Goal: Transaction & Acquisition: Purchase product/service

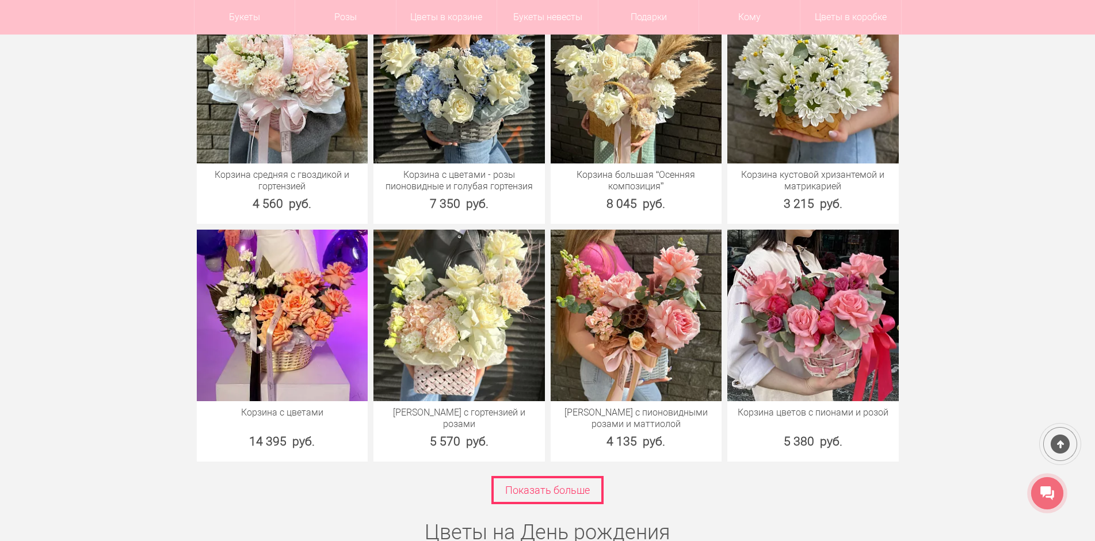
scroll to position [5123, 0]
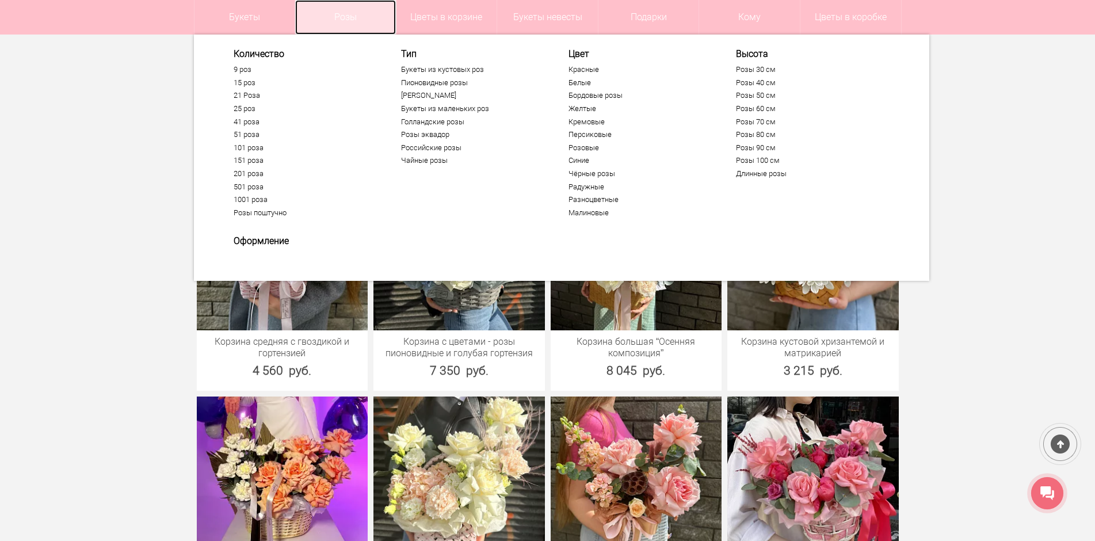
click at [336, 28] on link "Розы" at bounding box center [345, 17] width 101 height 35
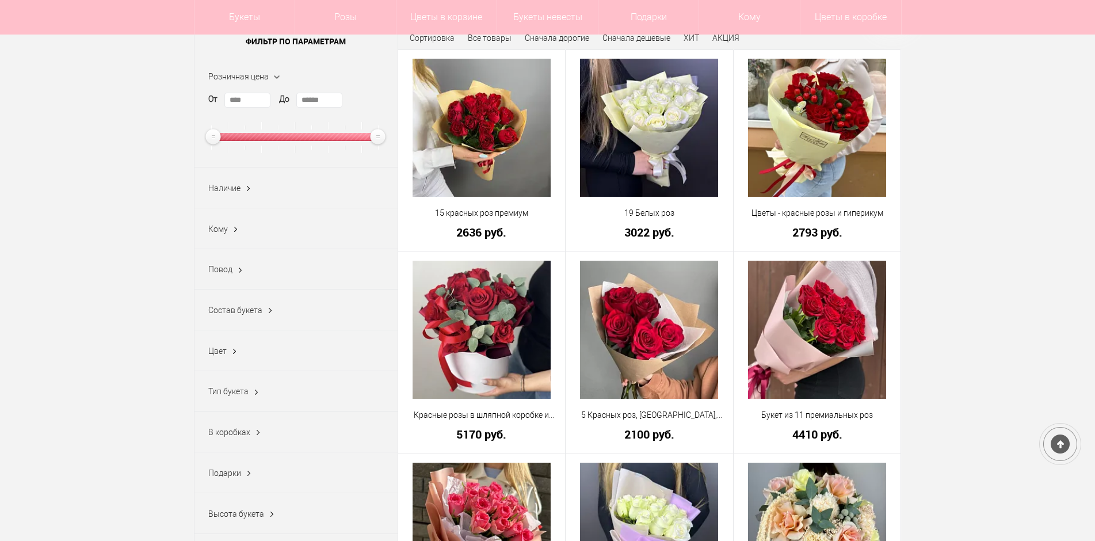
scroll to position [173, 0]
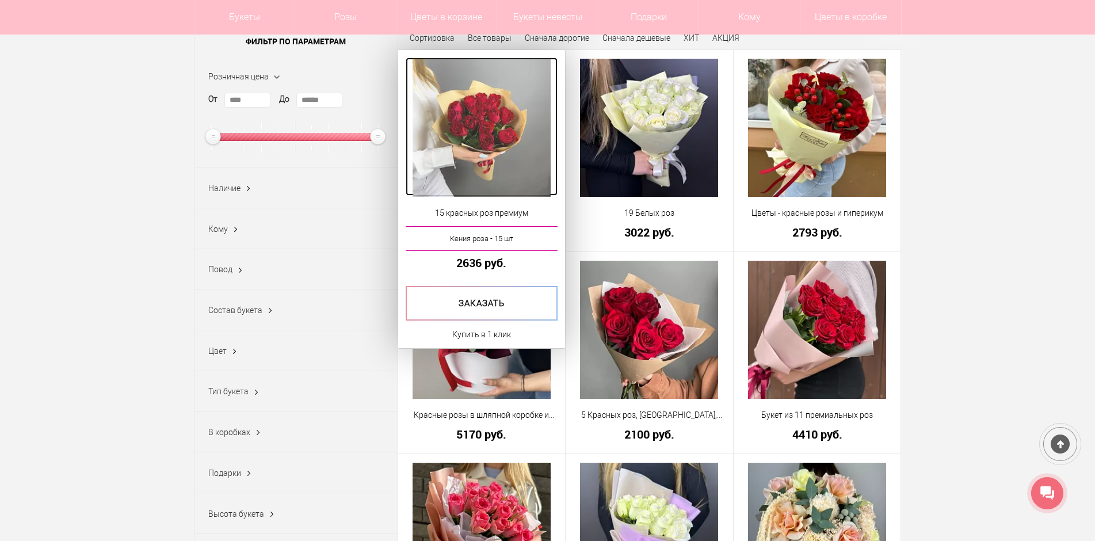
click at [482, 143] on img at bounding box center [482, 128] width 138 height 138
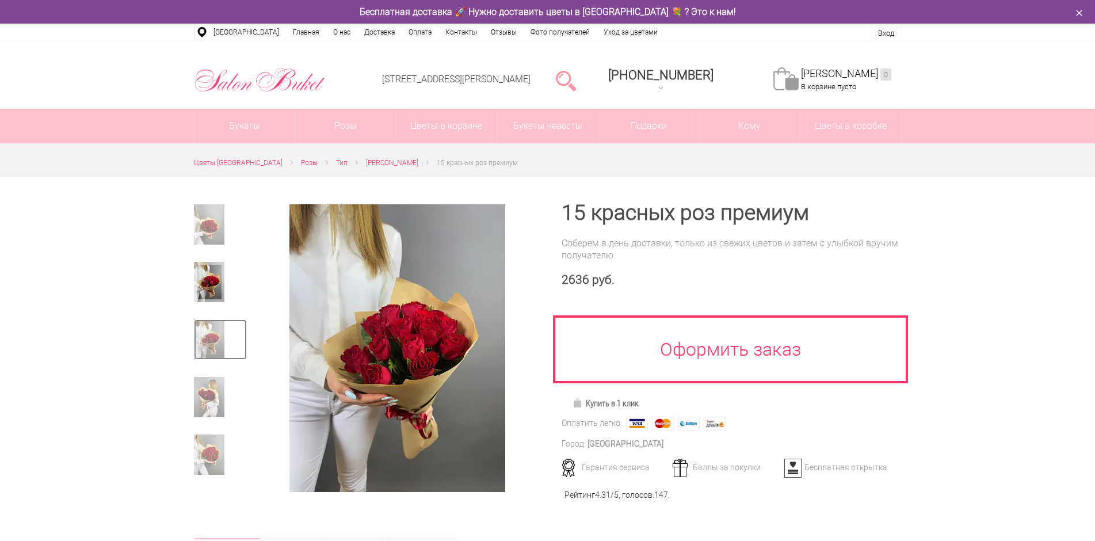
click at [204, 346] on img at bounding box center [209, 339] width 31 height 40
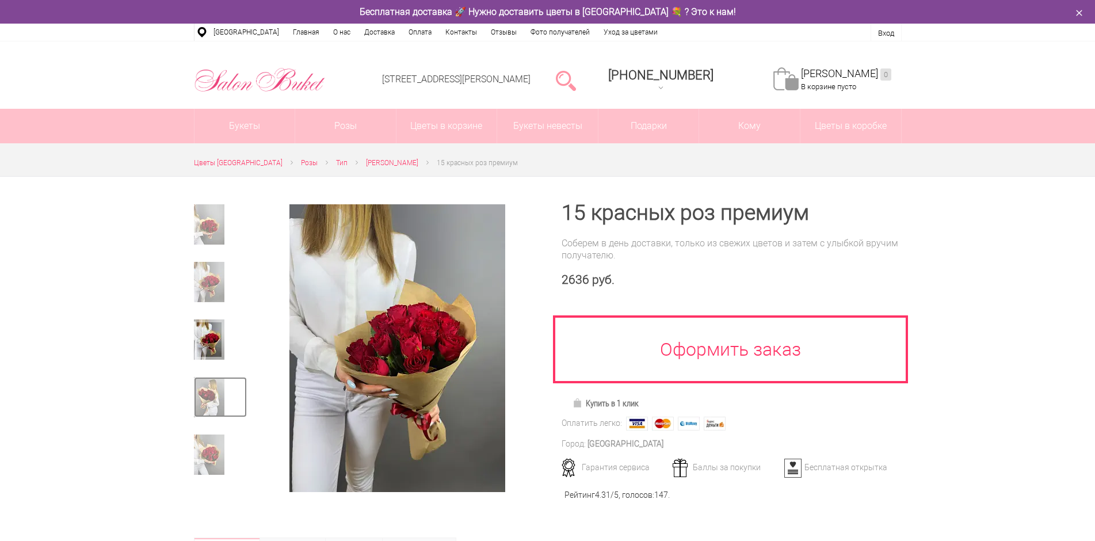
click at [202, 382] on img at bounding box center [209, 397] width 31 height 40
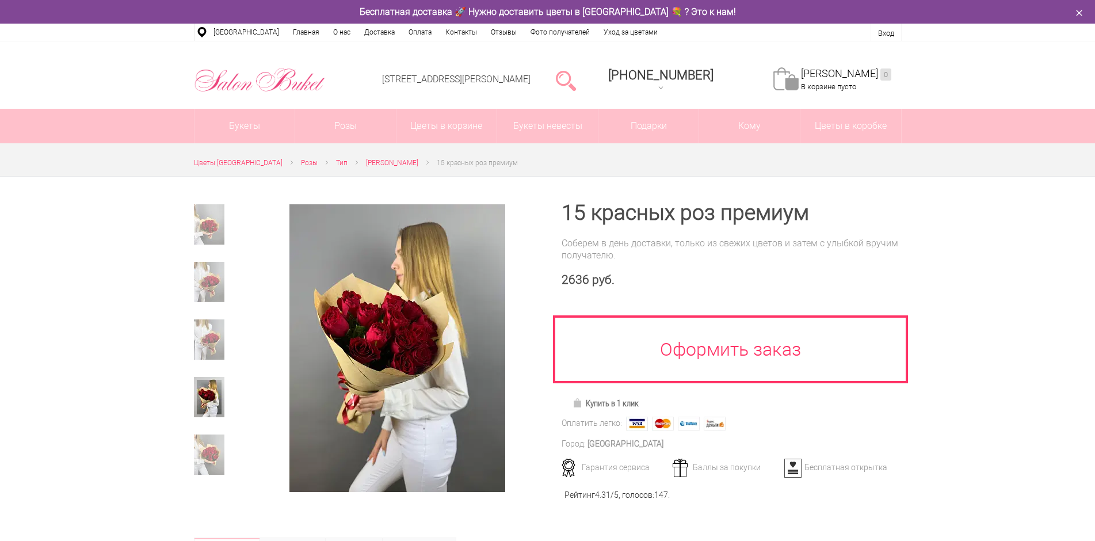
click at [201, 433] on div at bounding box center [220, 348] width 53 height 288
click at [203, 447] on img at bounding box center [209, 455] width 31 height 40
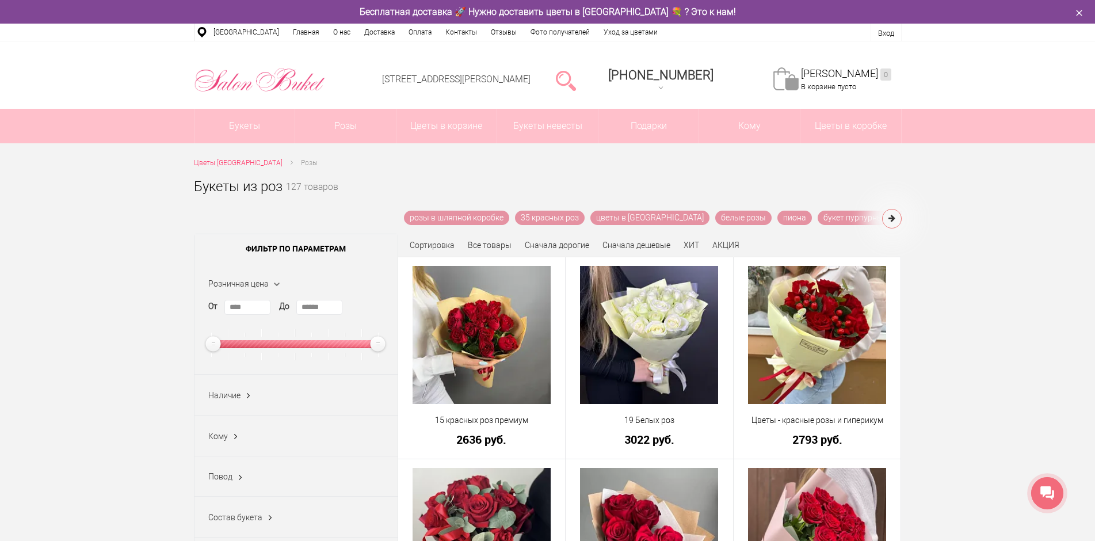
click at [234, 393] on span "Наличие" at bounding box center [224, 395] width 32 height 9
click at [211, 436] on label "В наличии (58)" at bounding box center [242, 437] width 69 height 12
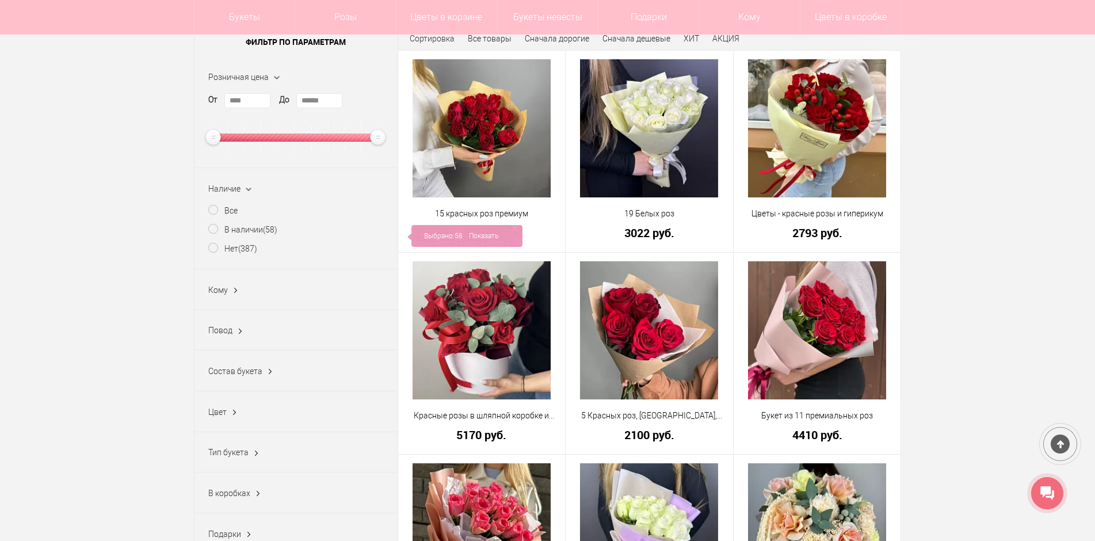
scroll to position [173, 0]
click at [240, 376] on div "Состав букета" at bounding box center [235, 371] width 54 height 12
click at [264, 372] on ins at bounding box center [270, 371] width 12 height 15
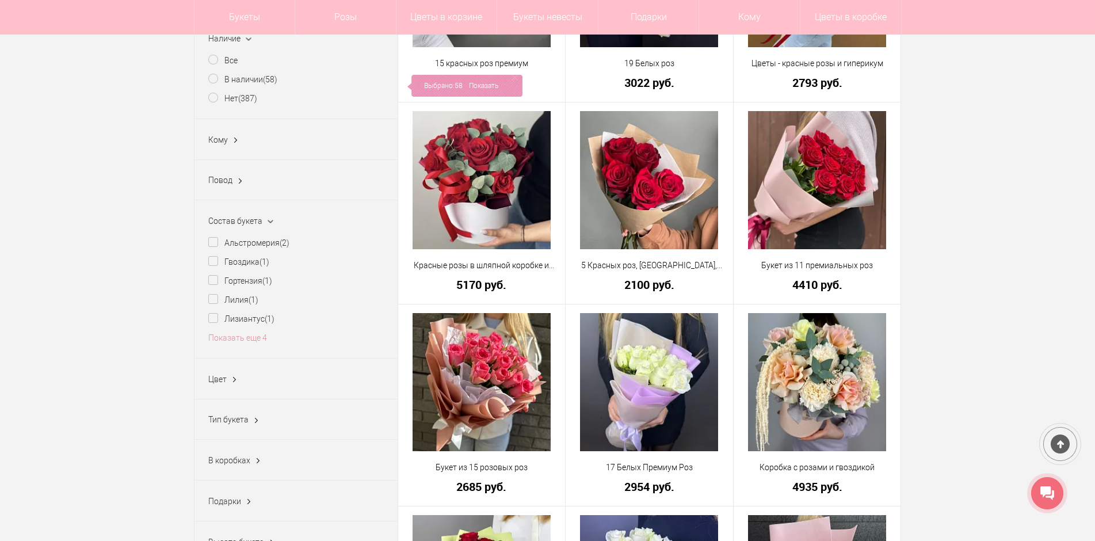
scroll to position [345, 0]
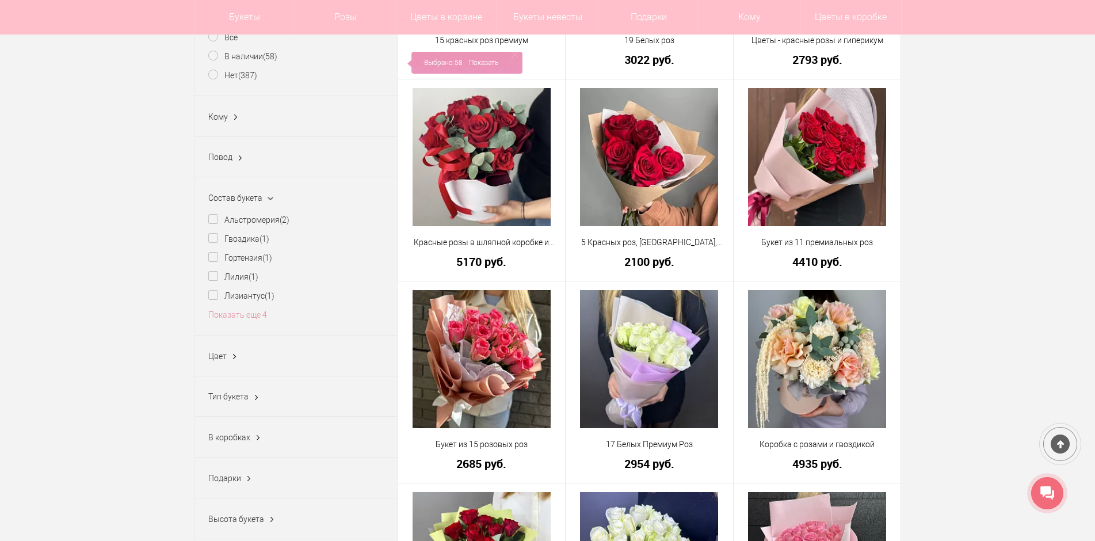
click at [221, 361] on span "Цвет" at bounding box center [217, 356] width 18 height 9
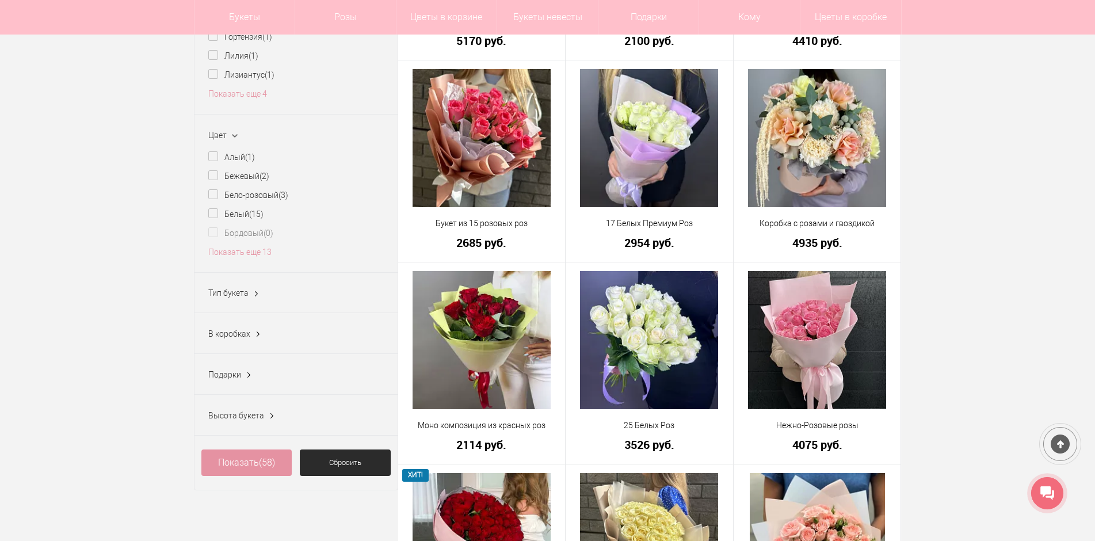
scroll to position [576, 0]
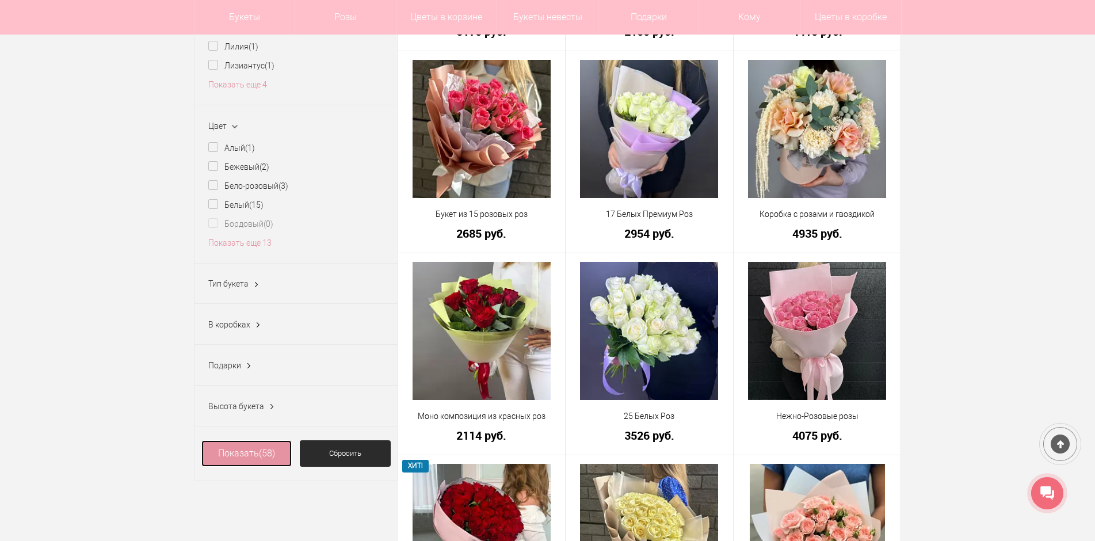
click at [259, 458] on link "Показать (58)" at bounding box center [246, 453] width 91 height 26
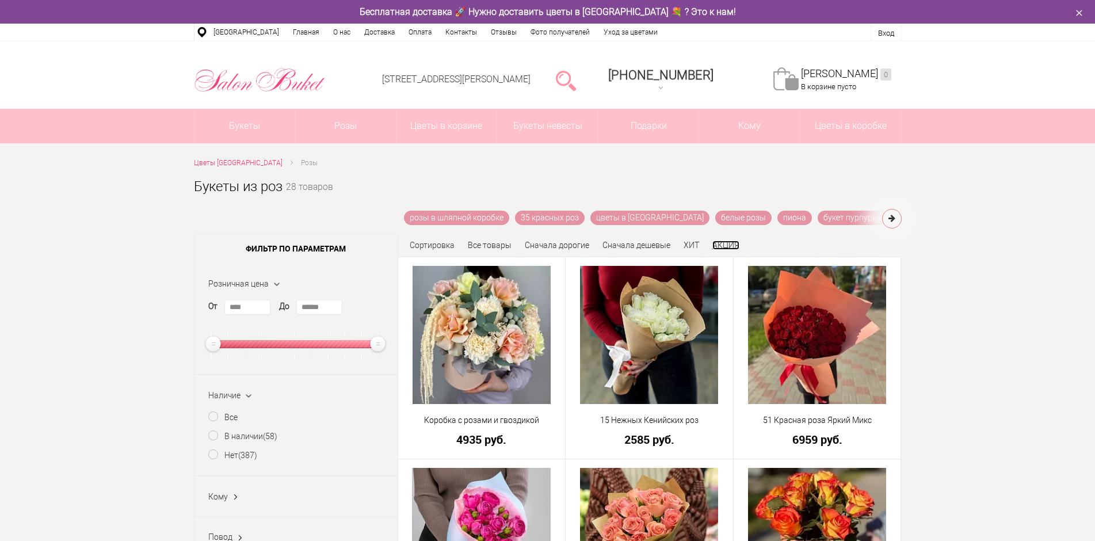
click at [729, 245] on link "АКЦИЯ" at bounding box center [726, 245] width 27 height 9
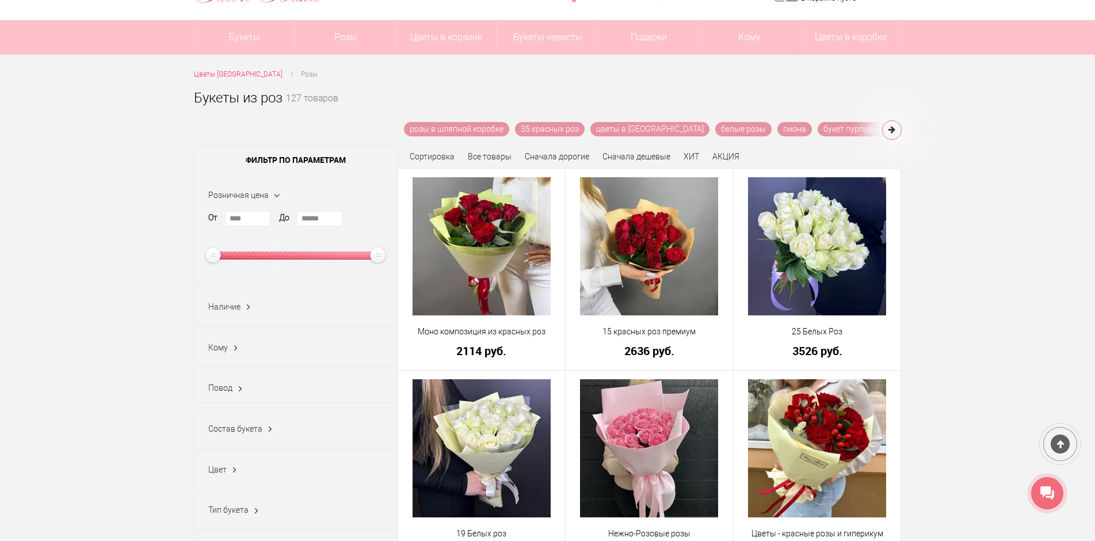
scroll to position [58, 0]
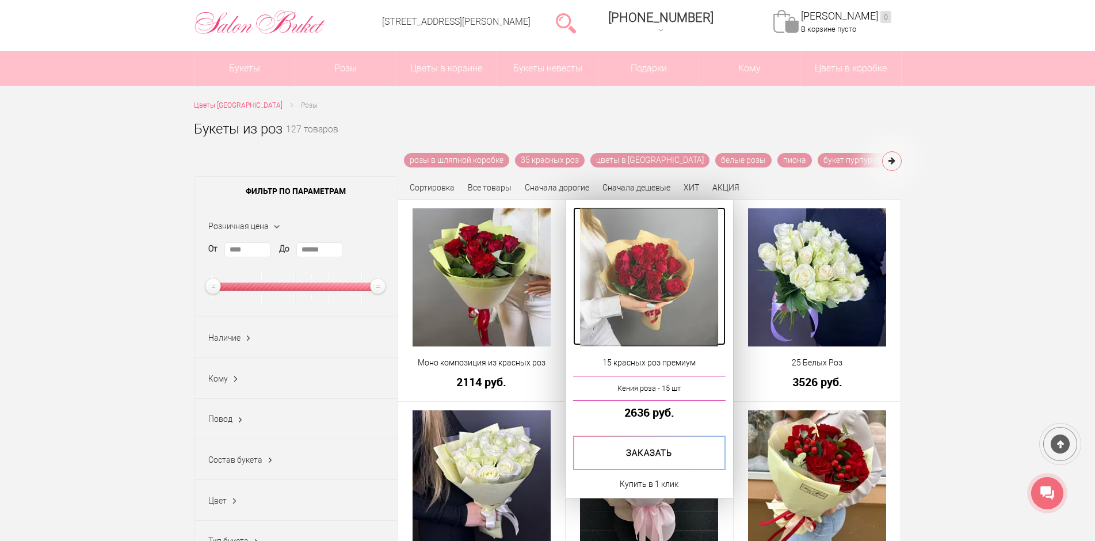
click at [633, 275] on img at bounding box center [649, 277] width 138 height 138
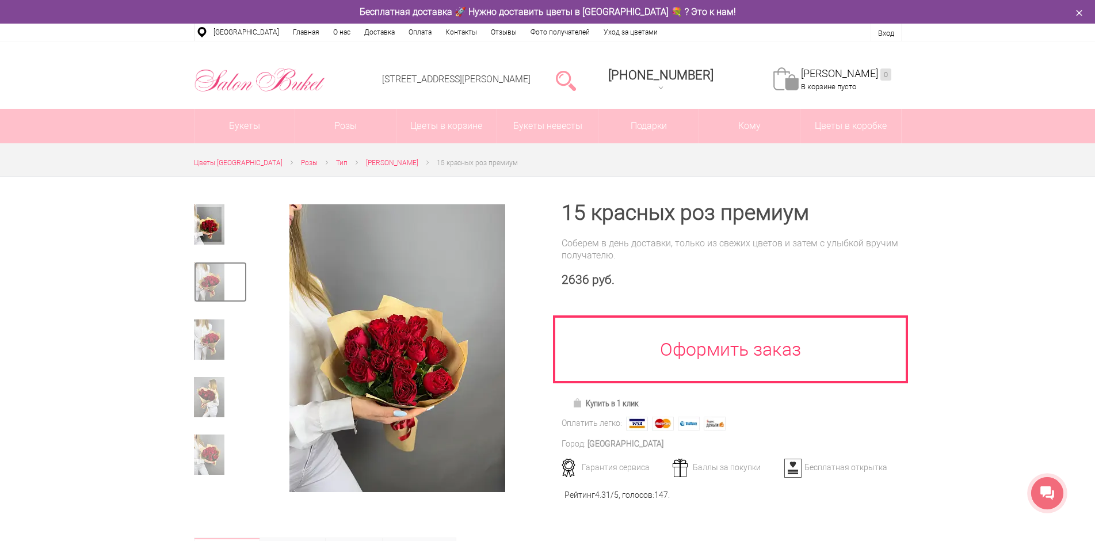
click at [204, 283] on img at bounding box center [209, 282] width 31 height 40
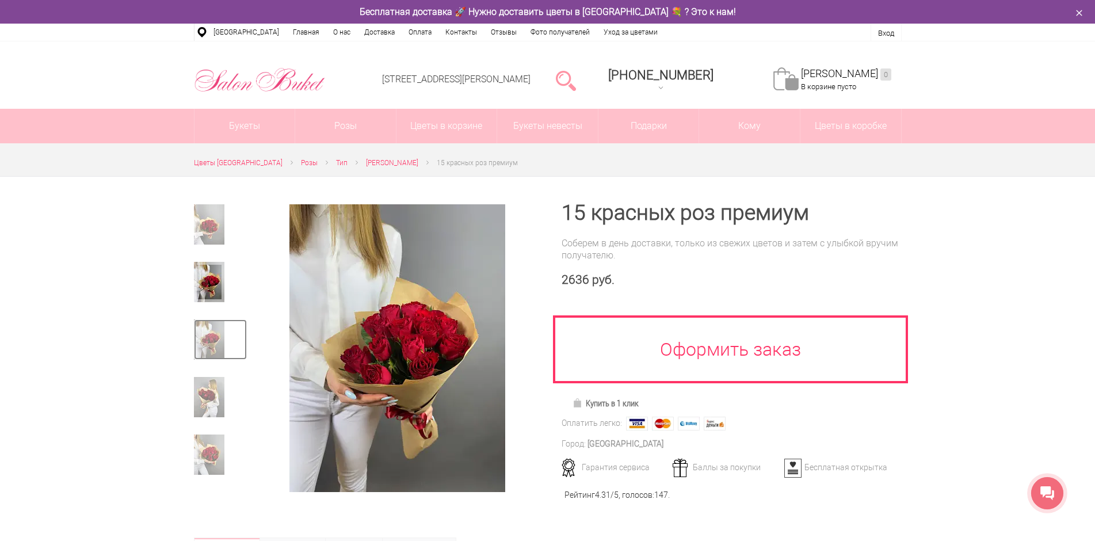
click at [204, 330] on img at bounding box center [209, 339] width 31 height 40
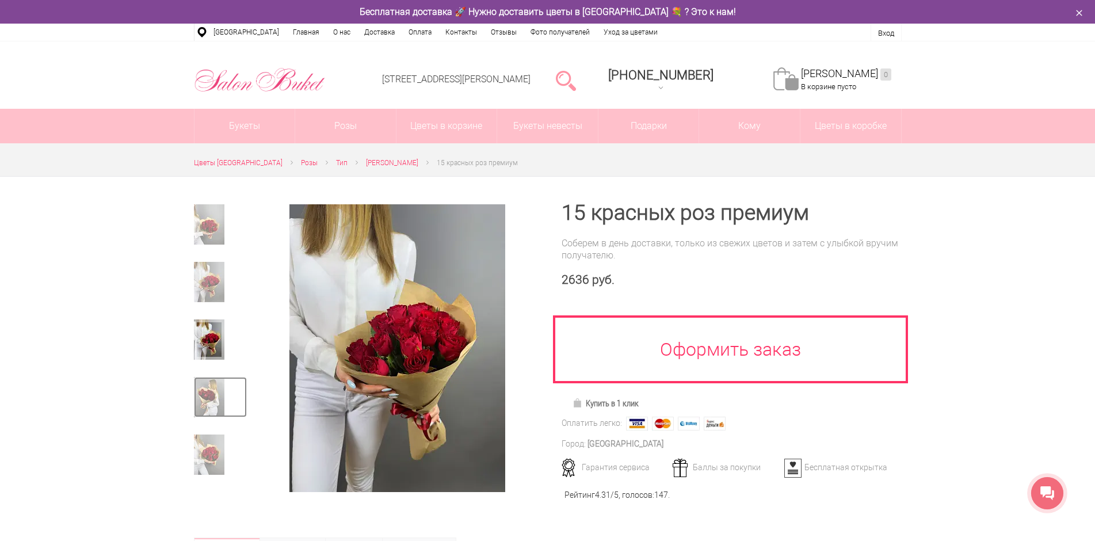
click at [206, 394] on img at bounding box center [209, 397] width 31 height 40
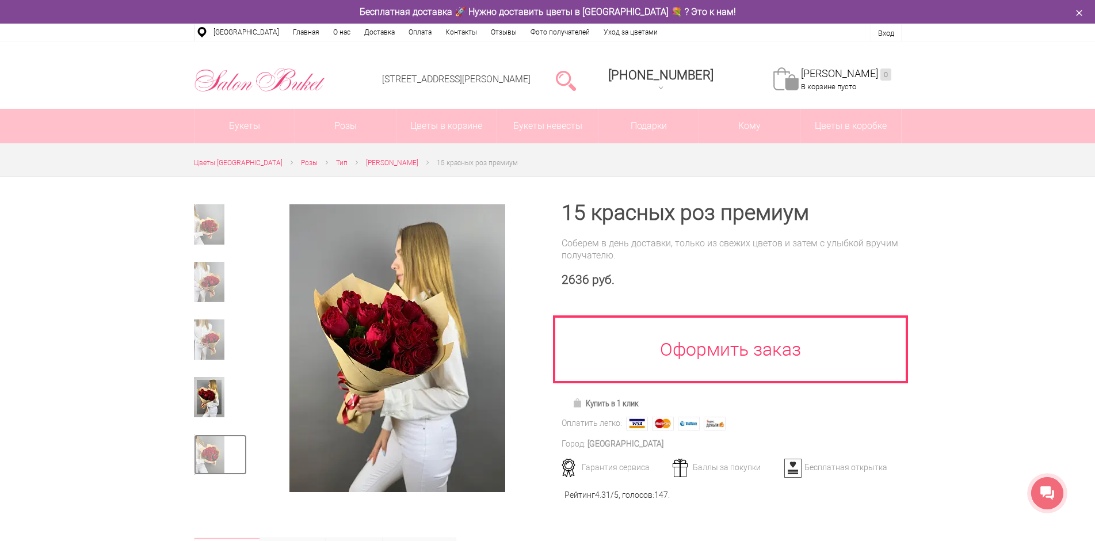
click at [197, 456] on img at bounding box center [209, 455] width 31 height 40
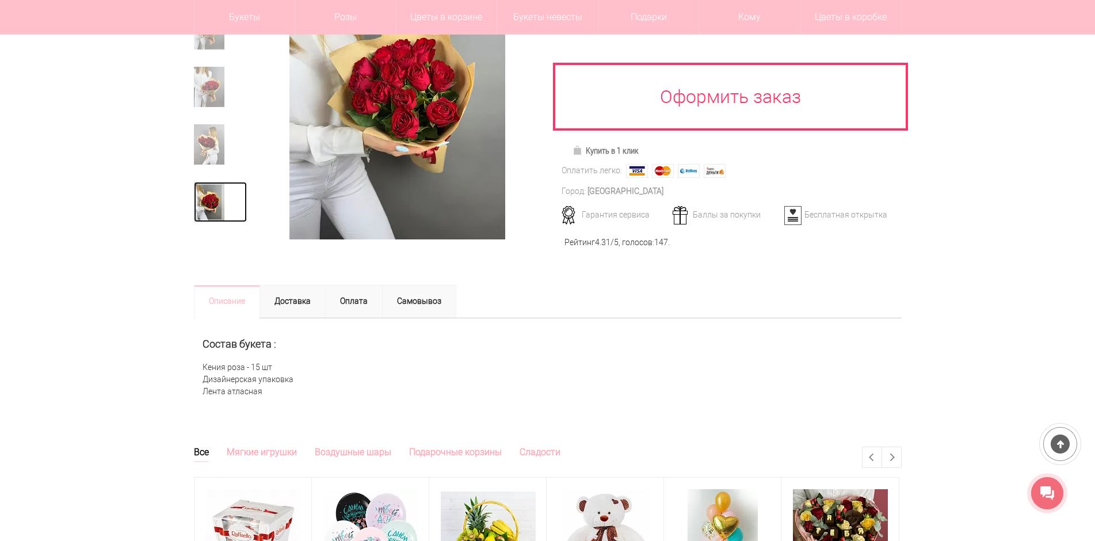
scroll to position [230, 0]
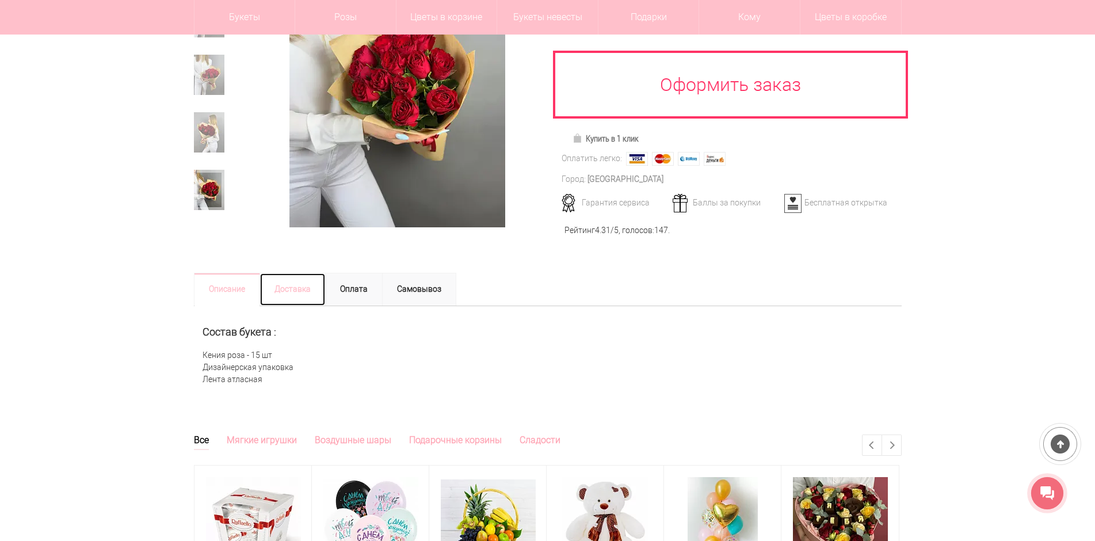
click at [296, 287] on link "Доставка" at bounding box center [293, 289] width 66 height 33
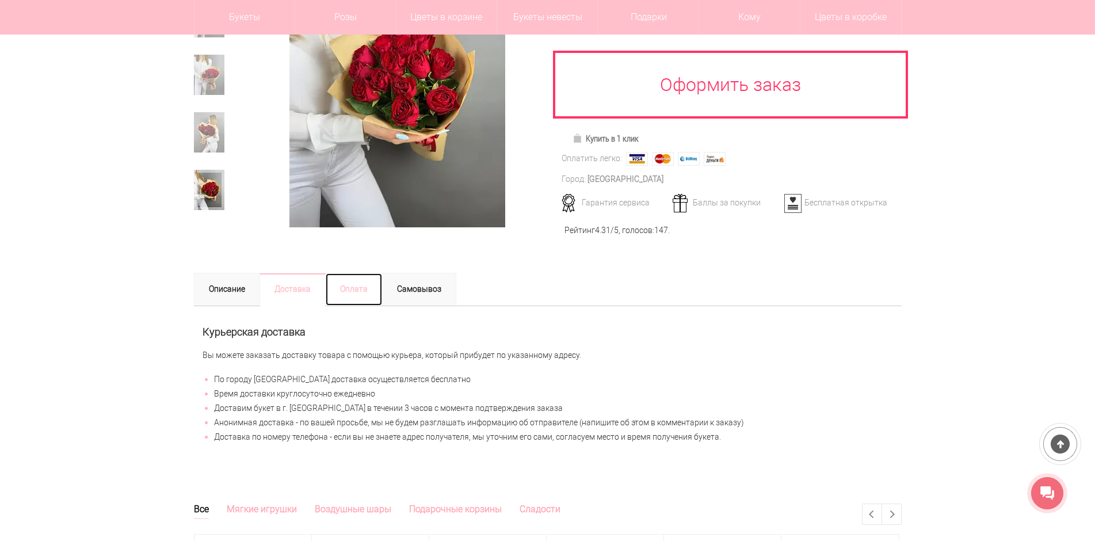
click at [359, 281] on link "Оплата" at bounding box center [354, 289] width 58 height 33
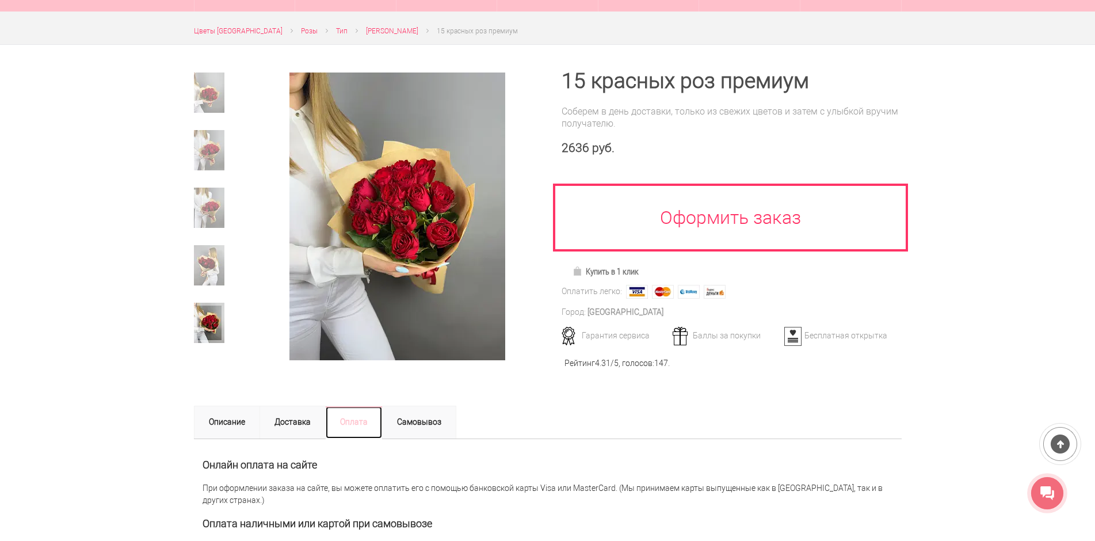
scroll to position [58, 0]
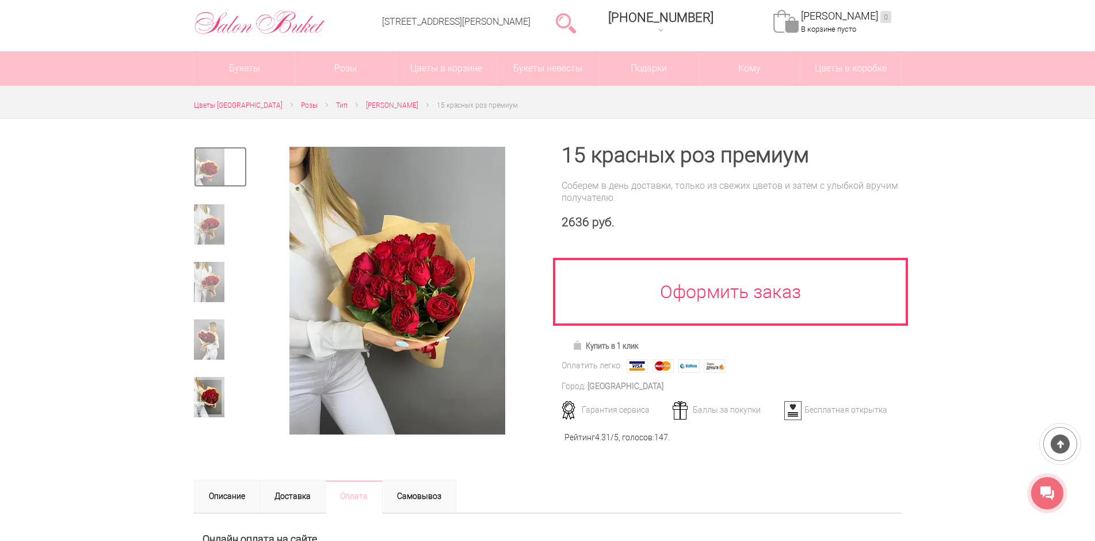
click at [204, 170] on img at bounding box center [209, 167] width 31 height 40
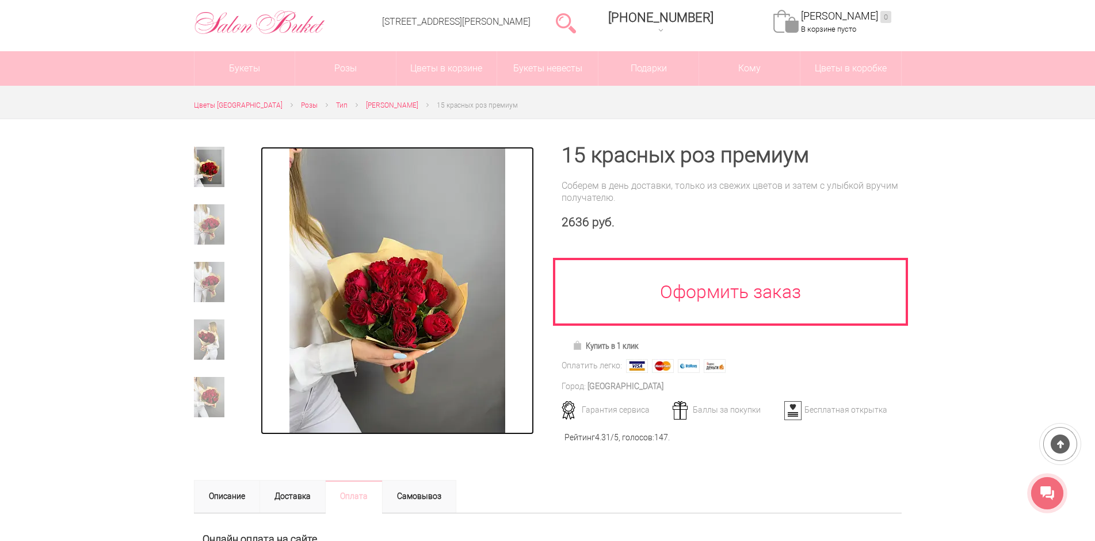
click at [428, 328] on img at bounding box center [398, 291] width 216 height 288
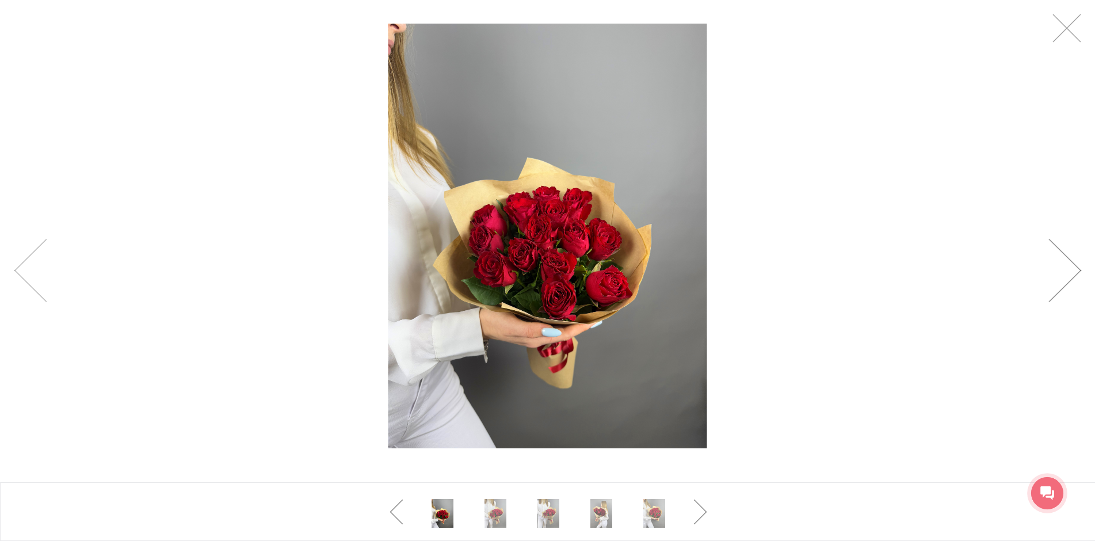
click at [1064, 282] on link at bounding box center [1065, 270] width 33 height 63
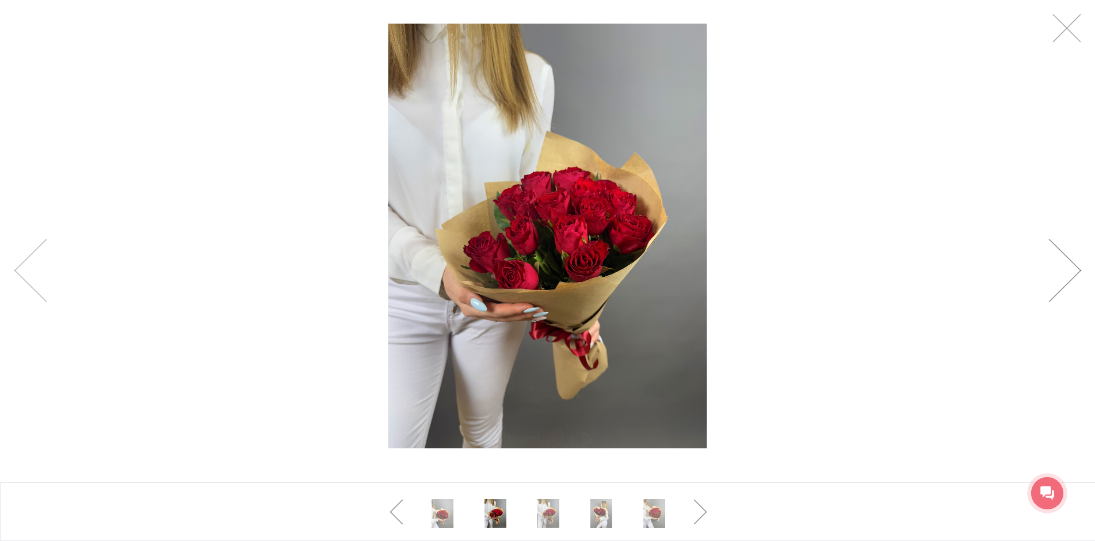
click at [1064, 282] on link at bounding box center [1065, 270] width 33 height 63
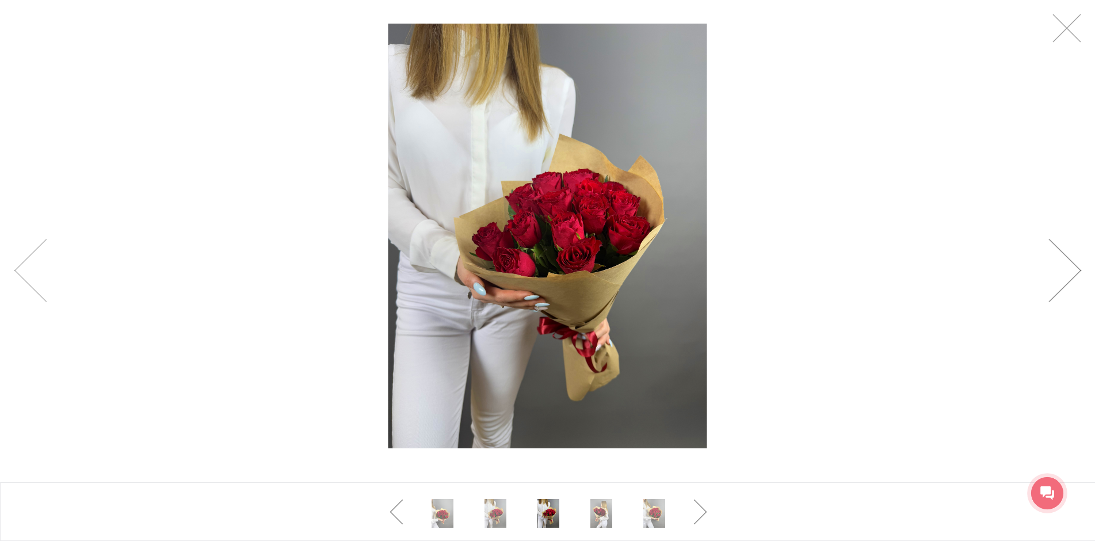
click at [1064, 282] on link at bounding box center [1065, 270] width 33 height 63
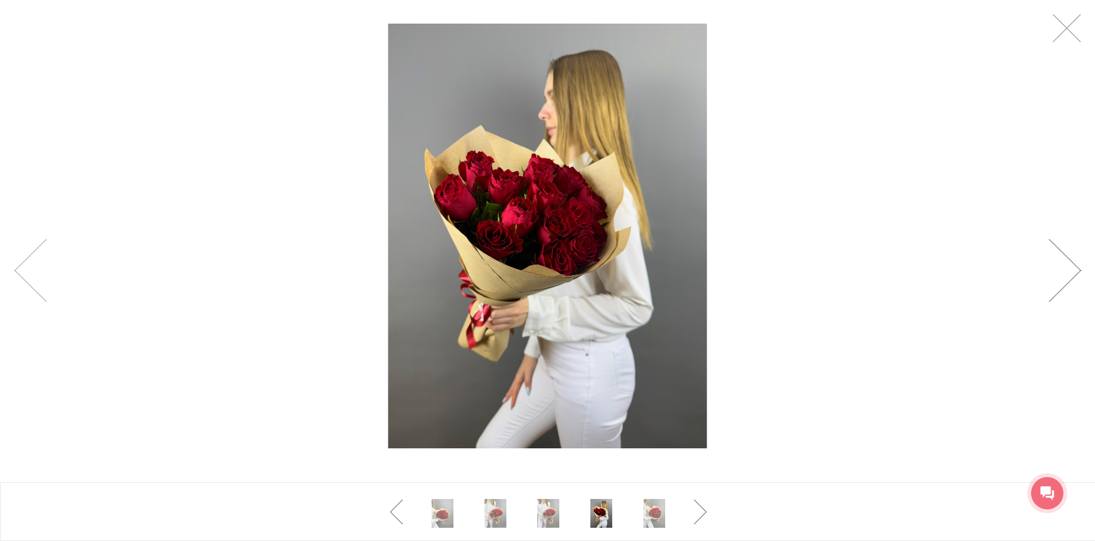
click at [1064, 282] on link at bounding box center [1065, 270] width 33 height 63
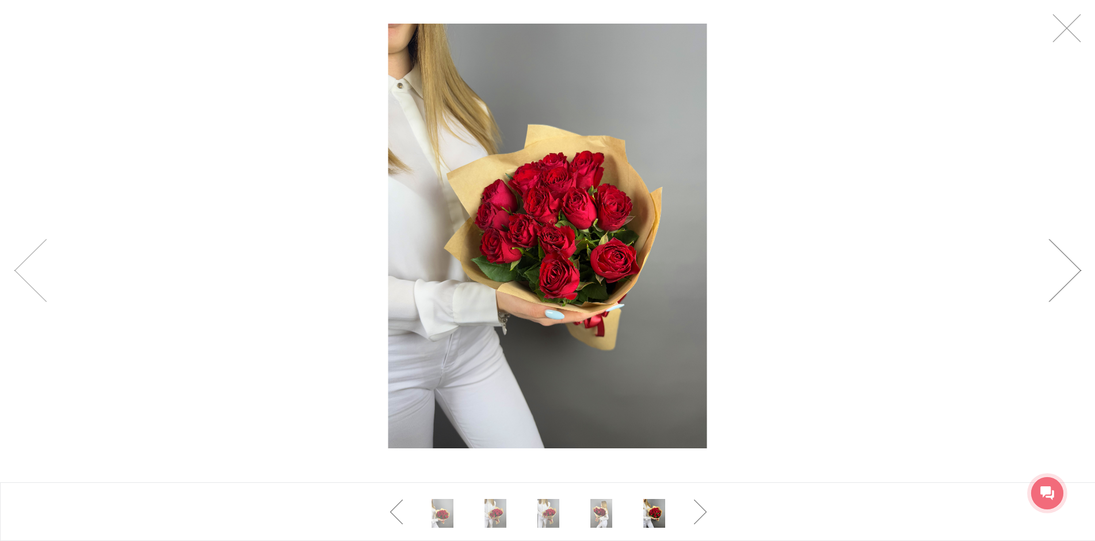
click at [1064, 281] on link at bounding box center [1065, 270] width 33 height 63
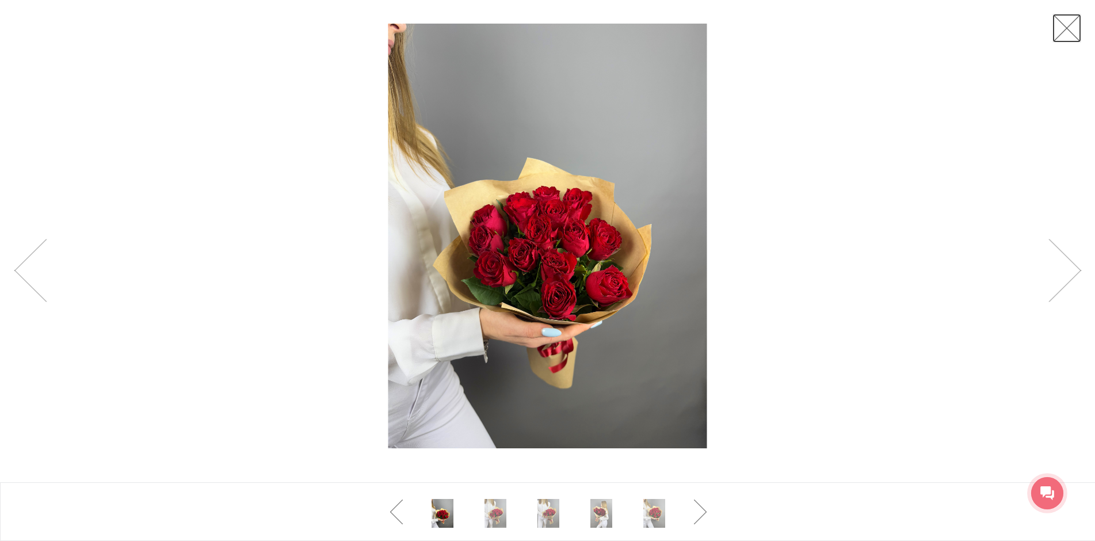
click at [1070, 28] on link at bounding box center [1067, 28] width 29 height 29
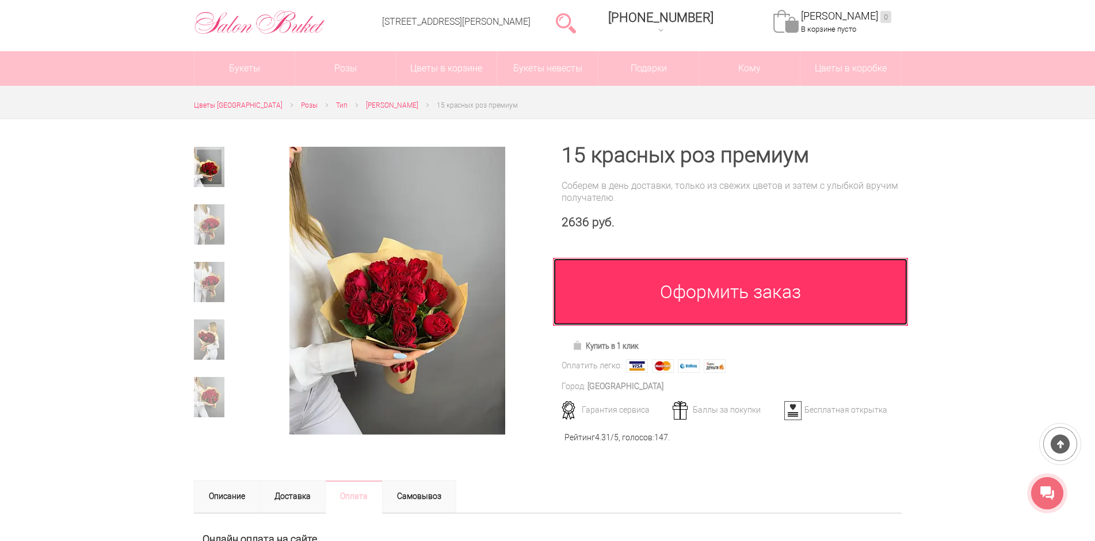
click at [732, 299] on link "Оформить заказ" at bounding box center [731, 292] width 356 height 68
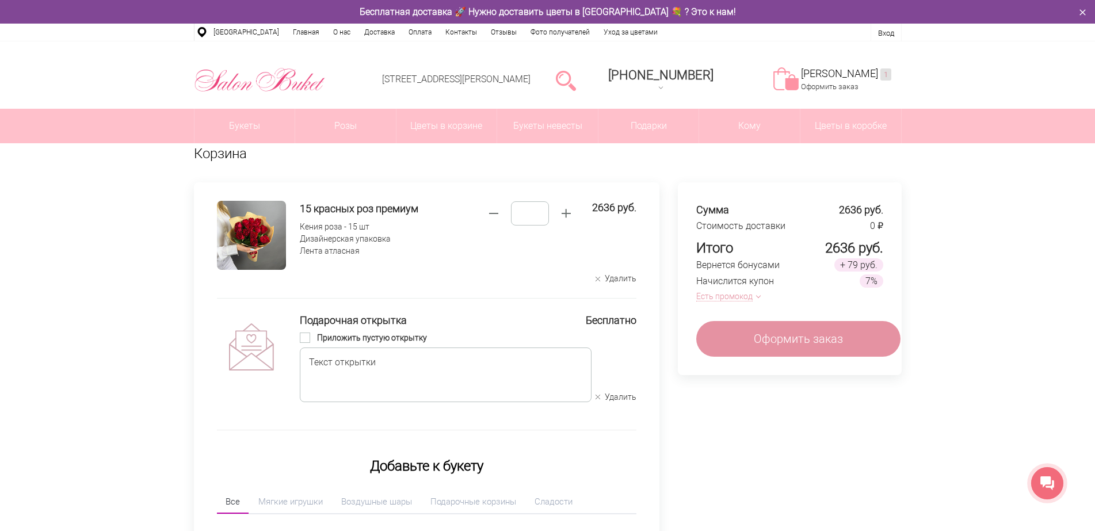
click at [309, 337] on span at bounding box center [305, 338] width 10 height 10
click at [308, 336] on span at bounding box center [305, 338] width 10 height 10
click at [317, 363] on textarea at bounding box center [446, 375] width 292 height 55
type textarea "*"
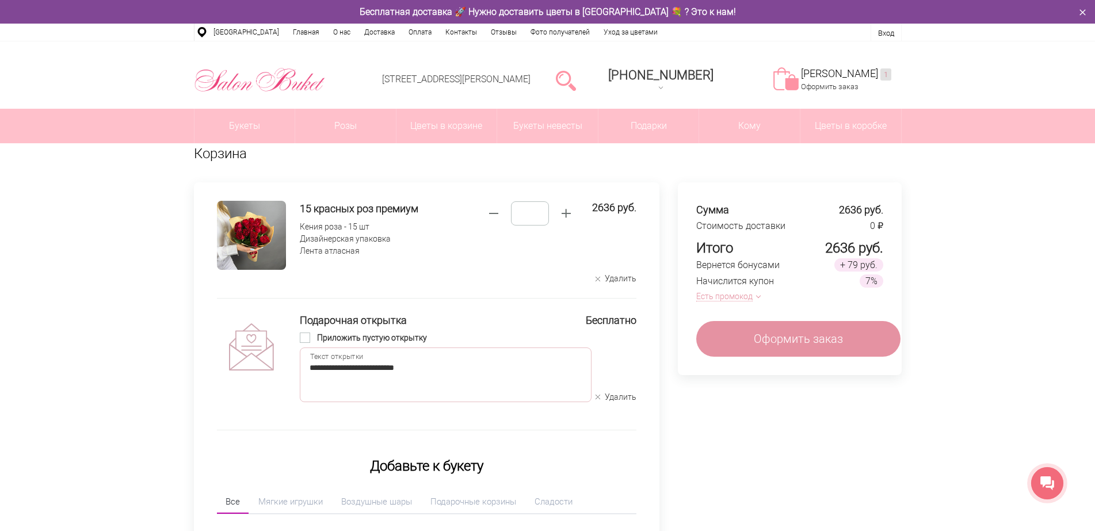
type textarea "**********"
click at [747, 297] on button "Есть промокод" at bounding box center [727, 297] width 60 height 12
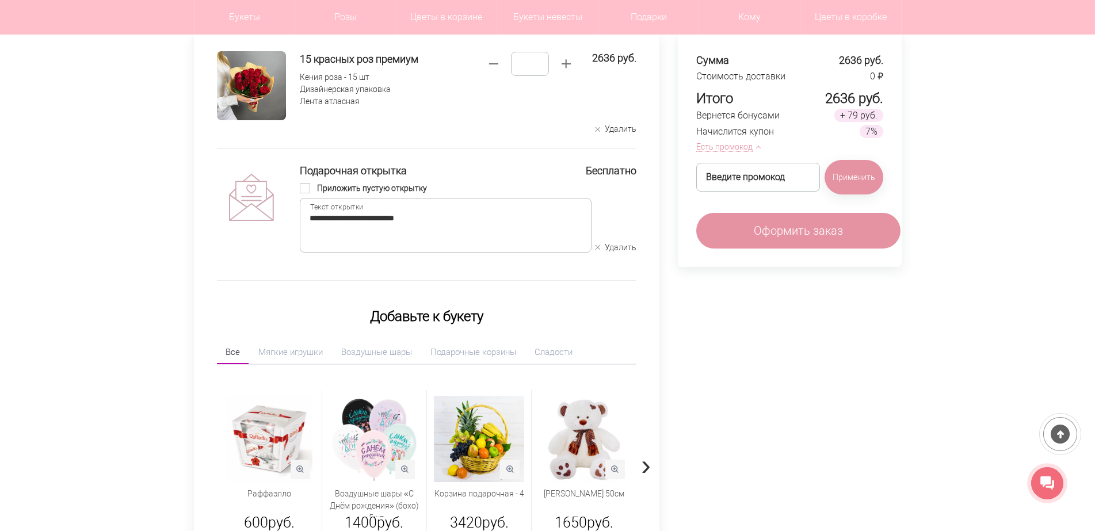
scroll to position [173, 0]
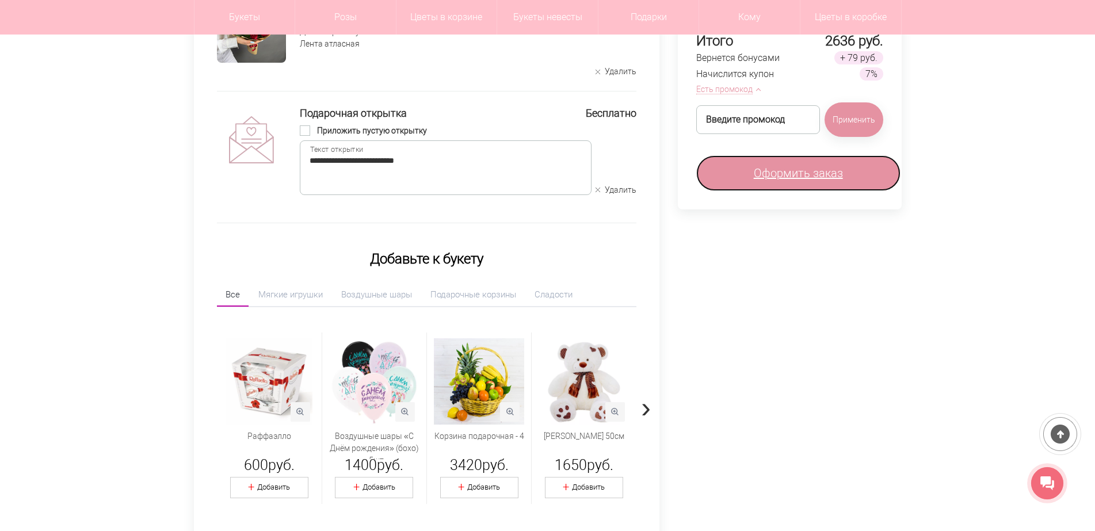
click at [771, 172] on span "Оформить заказ" at bounding box center [798, 173] width 89 height 17
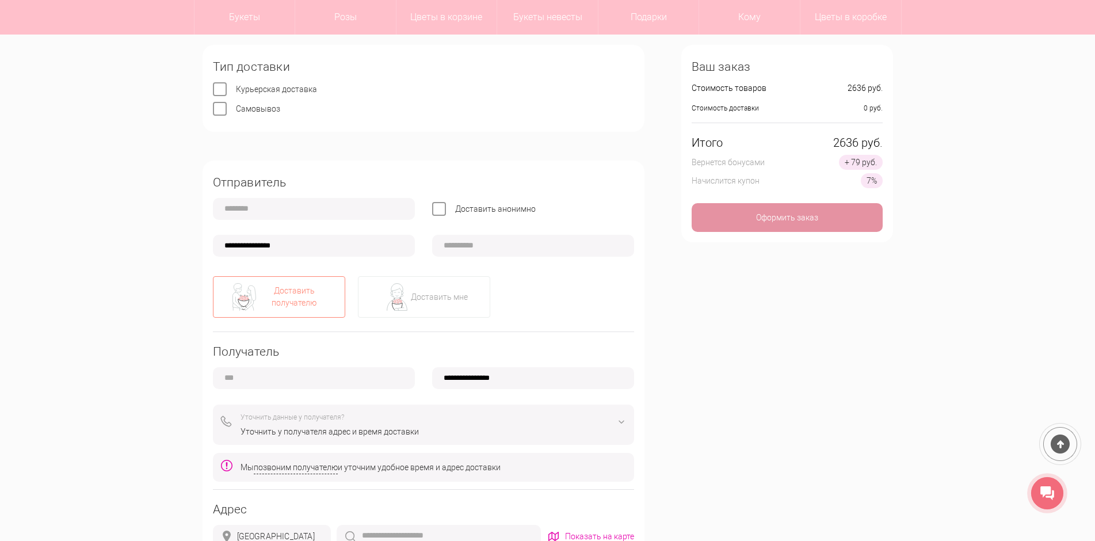
scroll to position [115, 0]
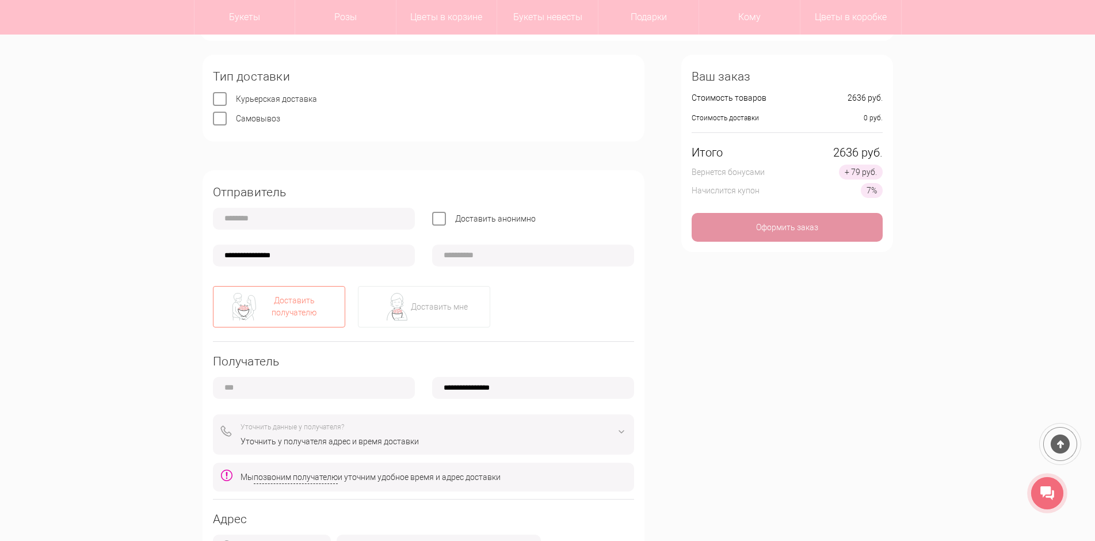
click at [229, 221] on input "text" at bounding box center [314, 219] width 202 height 22
type input "**********"
click at [234, 257] on input "**********" at bounding box center [314, 256] width 202 height 22
type input "**********"
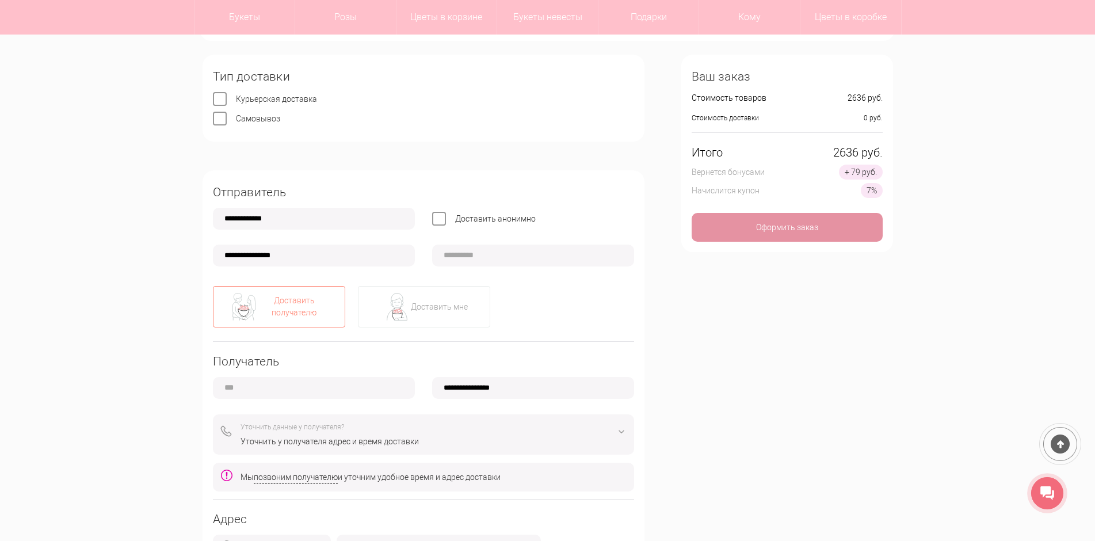
click at [478, 257] on input "text" at bounding box center [533, 256] width 202 height 22
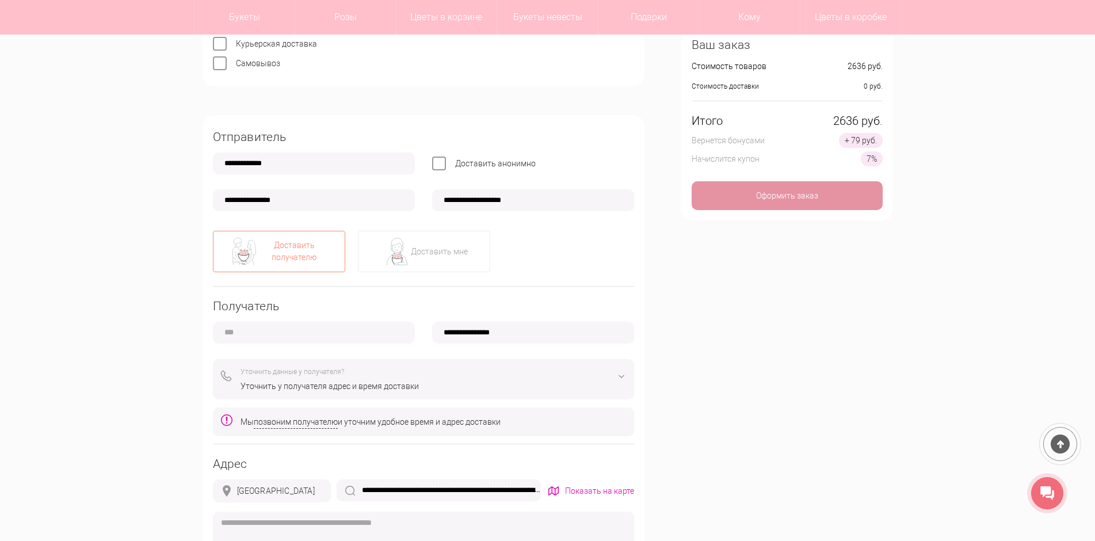
scroll to position [173, 0]
type input "**********"
click at [259, 334] on input "text" at bounding box center [314, 330] width 202 height 22
type input "*"
type input "**********"
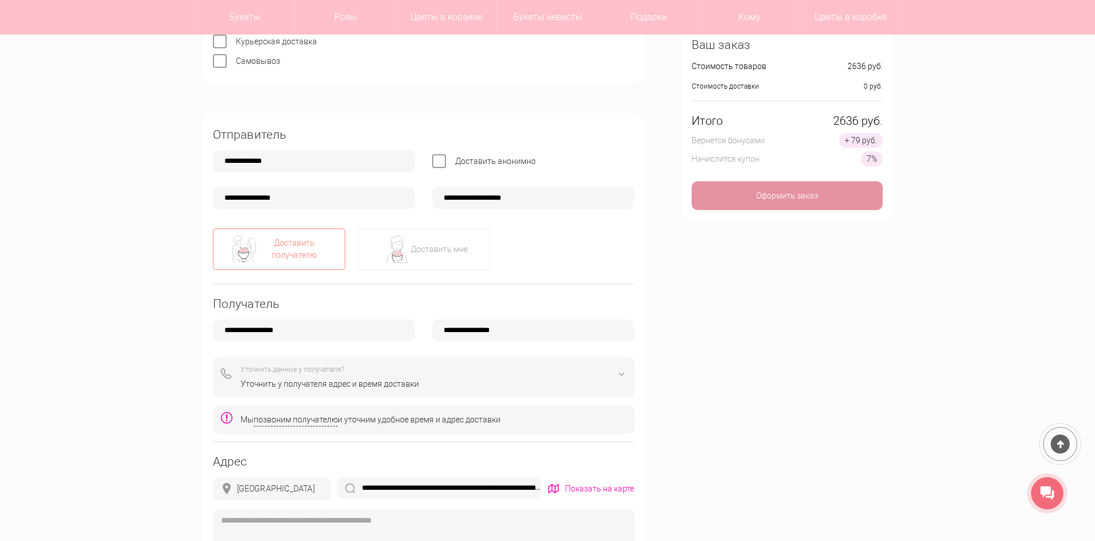
click at [455, 330] on input "**********" at bounding box center [533, 330] width 202 height 22
type input "**********"
click at [618, 374] on img at bounding box center [622, 374] width 14 height 14
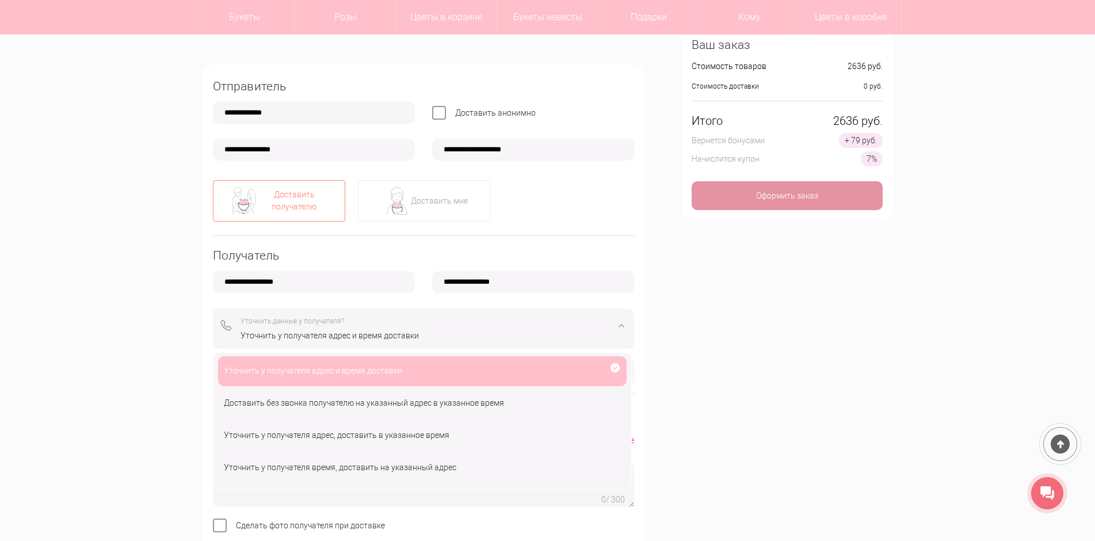
scroll to position [230, 0]
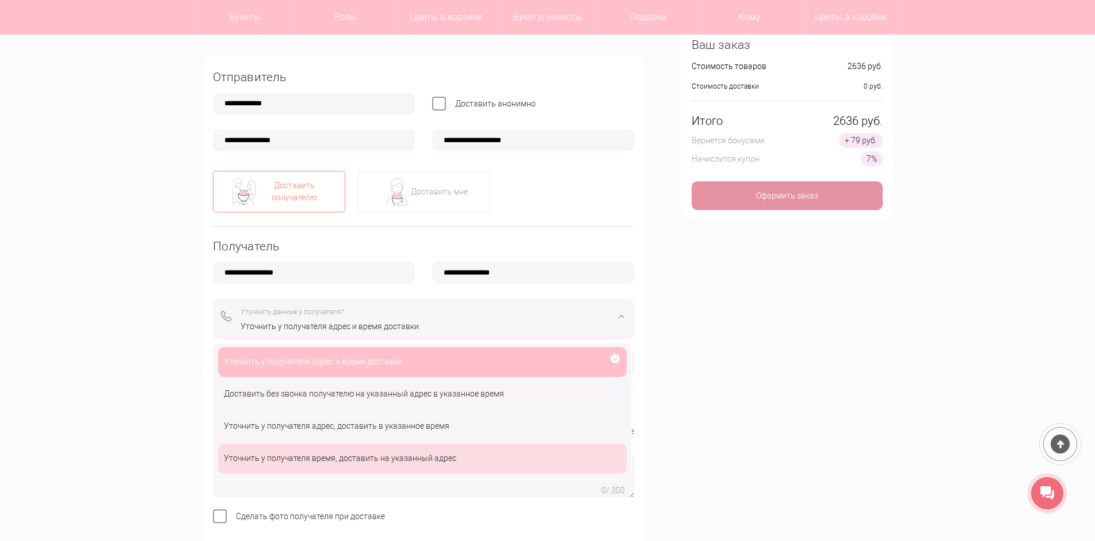
click at [418, 459] on div "Уточнить у получателя время, доставить на указанный адрес" at bounding box center [422, 459] width 409 height 30
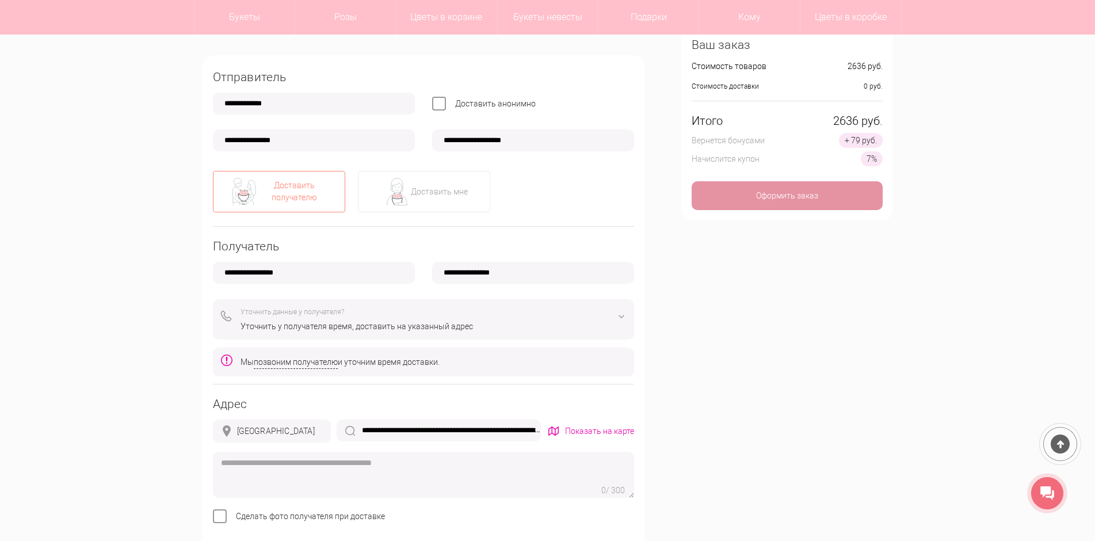
click at [622, 315] on img at bounding box center [622, 317] width 14 height 14
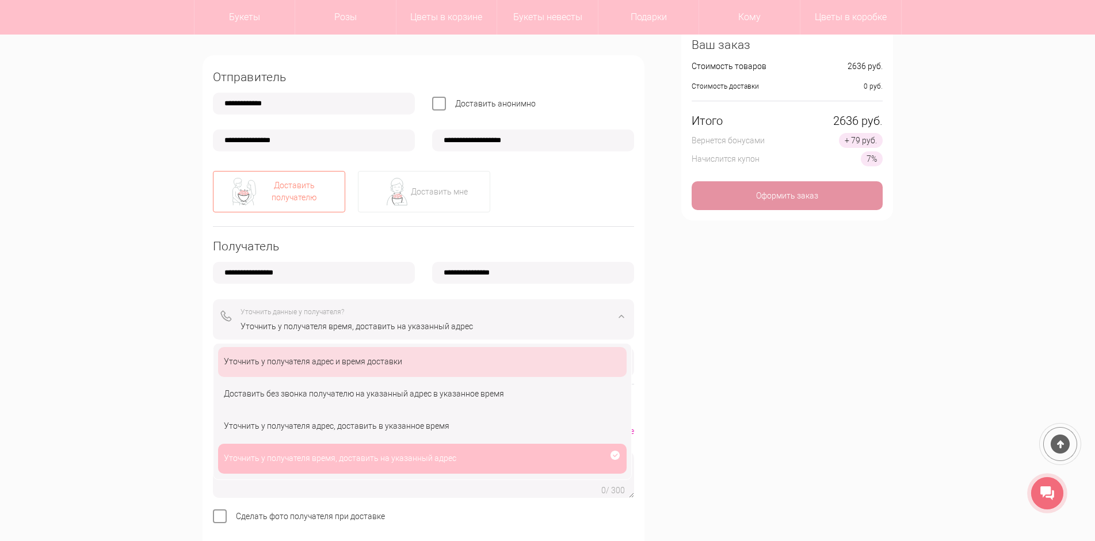
click at [376, 359] on div "Уточнить у получателя адрес и время доставки" at bounding box center [422, 362] width 409 height 30
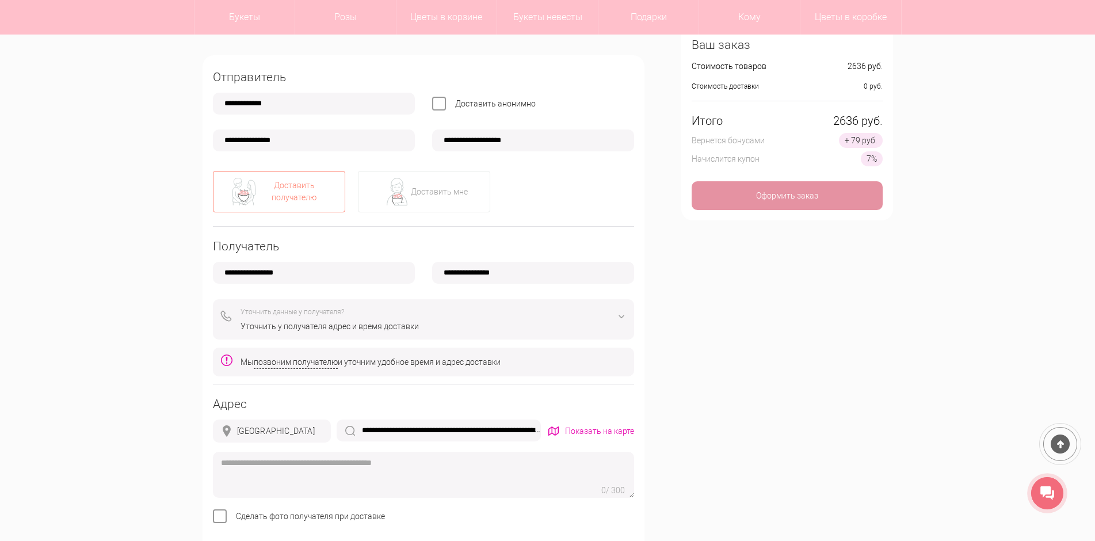
click at [622, 316] on img at bounding box center [622, 317] width 14 height 14
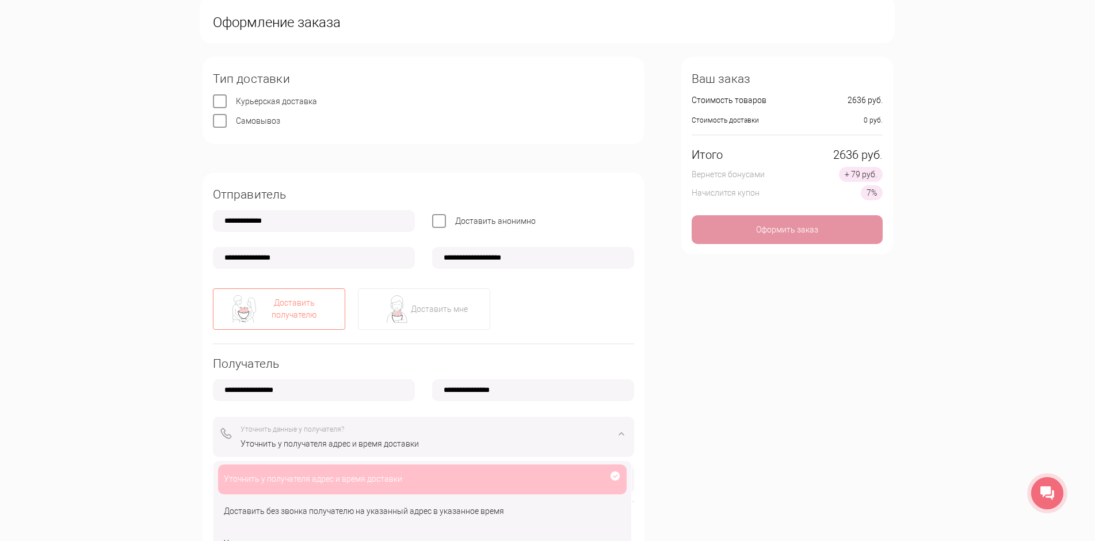
scroll to position [0, 0]
